Goal: Information Seeking & Learning: Learn about a topic

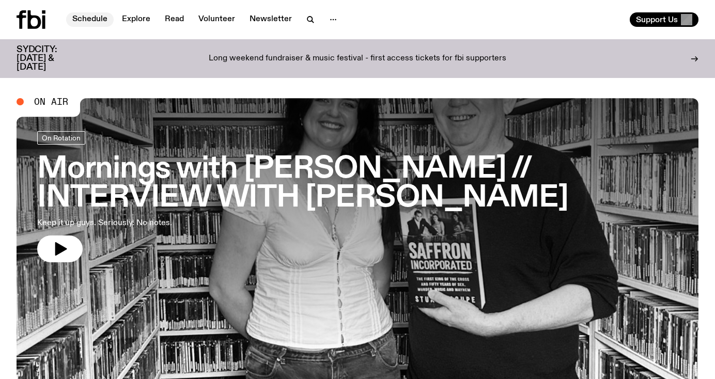
click at [94, 18] on link "Schedule" at bounding box center [90, 19] width 48 height 14
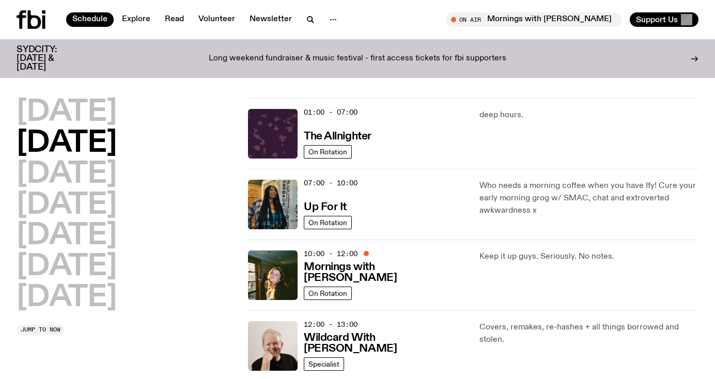
click at [37, 13] on icon at bounding box center [31, 19] width 29 height 19
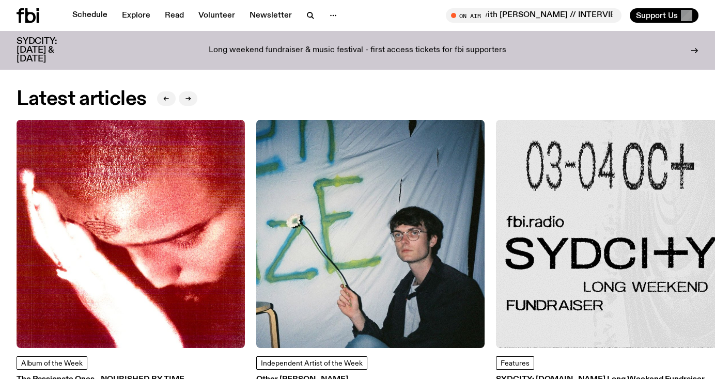
scroll to position [1217, 0]
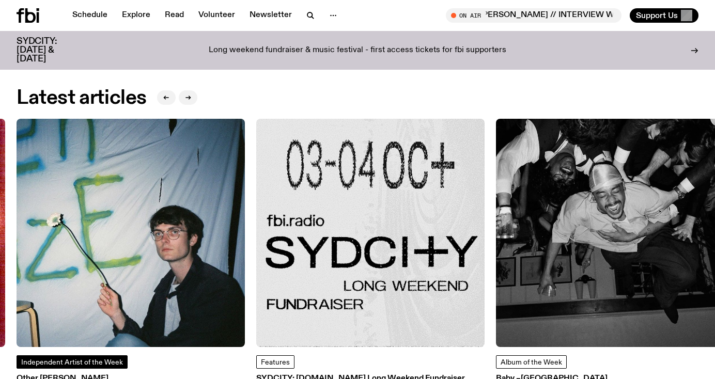
click at [109, 359] on span "Independent Artist of the Week" at bounding box center [72, 362] width 102 height 7
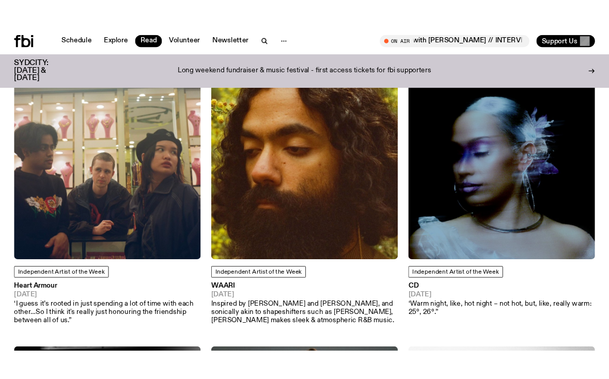
scroll to position [5799, 0]
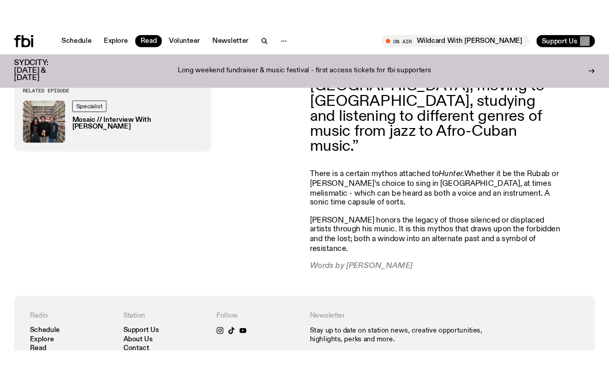
scroll to position [1006, 0]
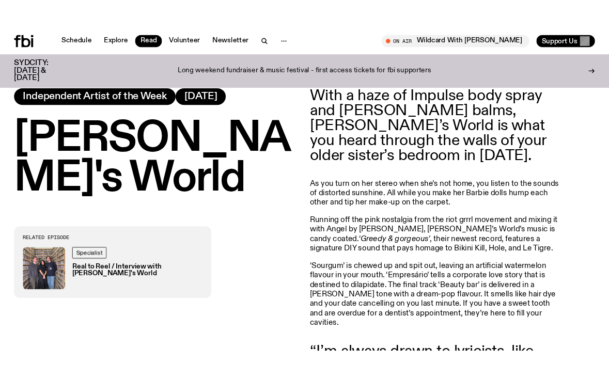
scroll to position [412, 0]
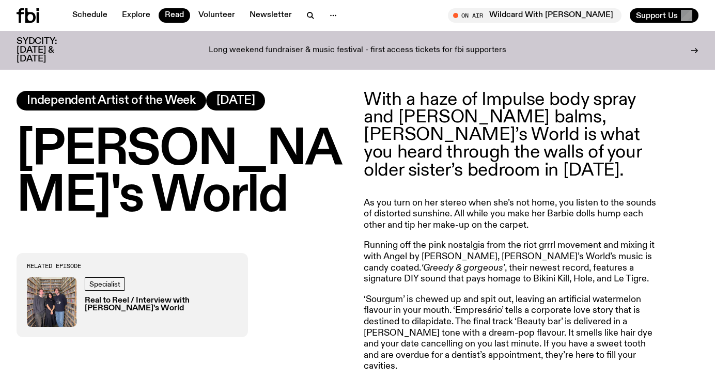
click at [310, 170] on h1 "[PERSON_NAME]'s World" at bounding box center [184, 173] width 335 height 93
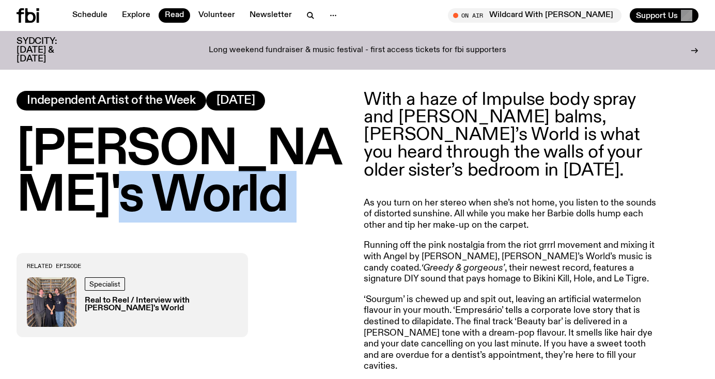
click at [310, 170] on h1 "[PERSON_NAME]'s World" at bounding box center [184, 173] width 335 height 93
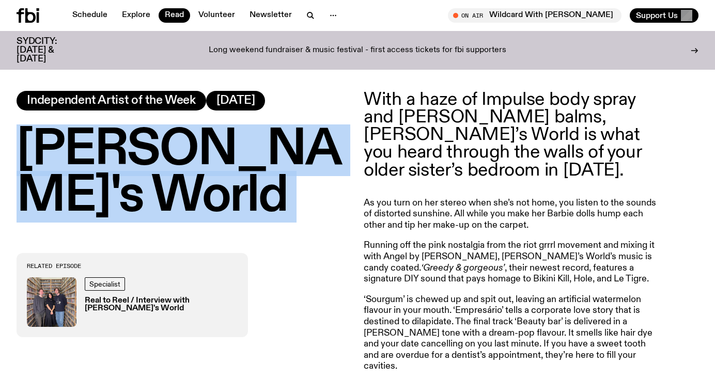
click at [310, 170] on h1 "[PERSON_NAME]'s World" at bounding box center [184, 173] width 335 height 93
copy h1 "[PERSON_NAME]'s World"
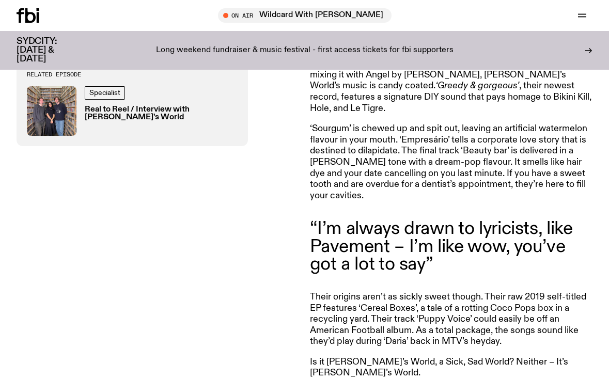
scroll to position [193, 0]
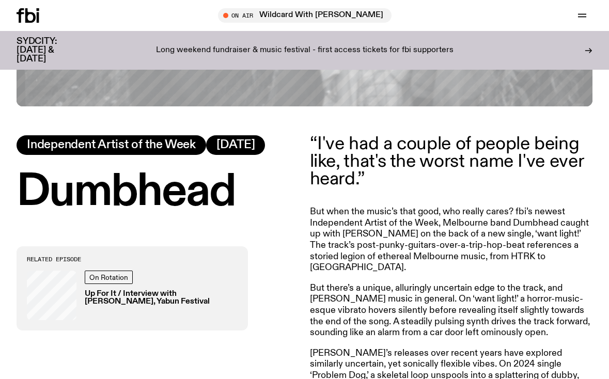
scroll to position [475, 0]
